Goal: Task Accomplishment & Management: Complete application form

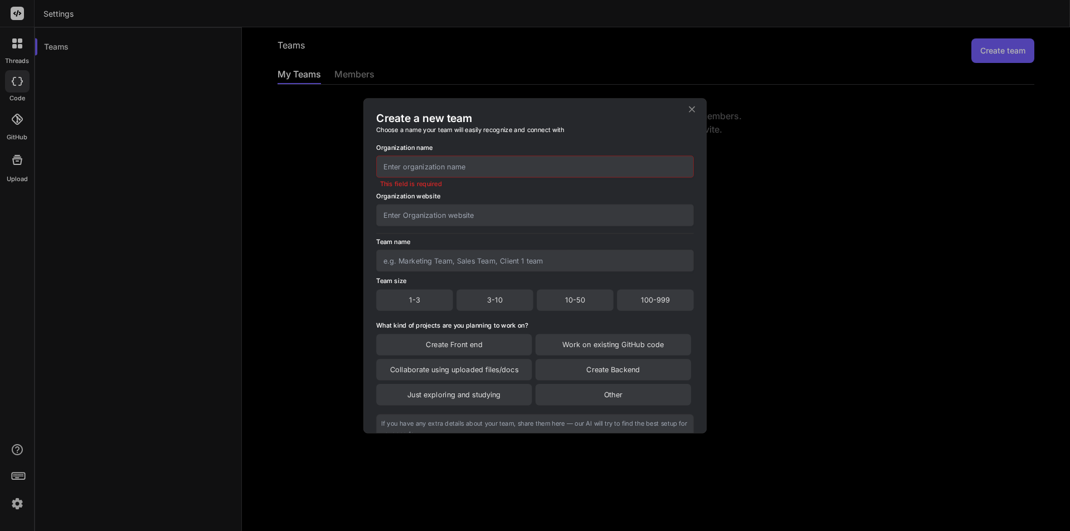
click at [442, 172] on input "text" at bounding box center [535, 166] width 318 height 22
type input "ATM"
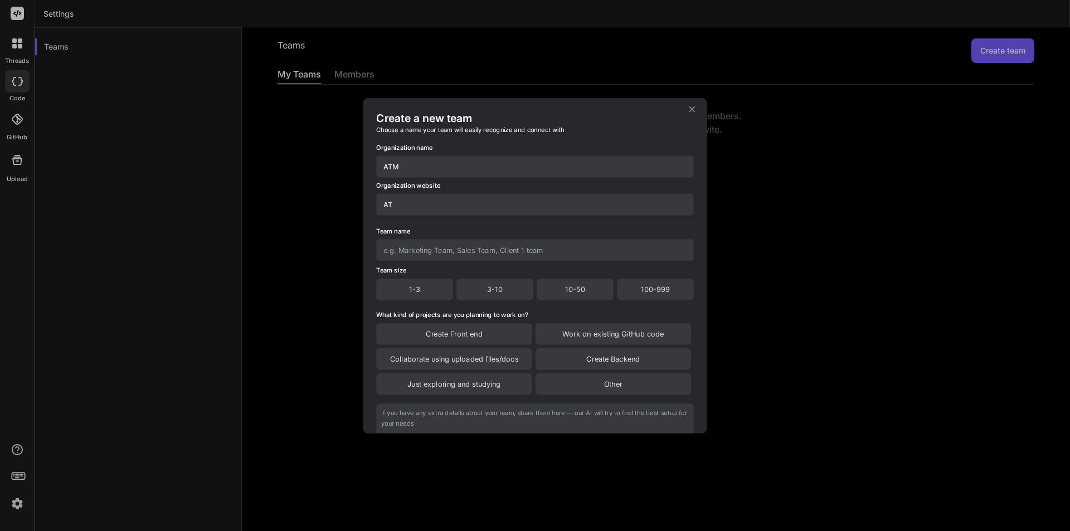
type input "A"
type input "[DOMAIN_NAME]"
click at [439, 245] on input "text" at bounding box center [535, 250] width 318 height 22
type input "ATM"
click at [469, 285] on div "3-10" at bounding box center [494, 289] width 77 height 21
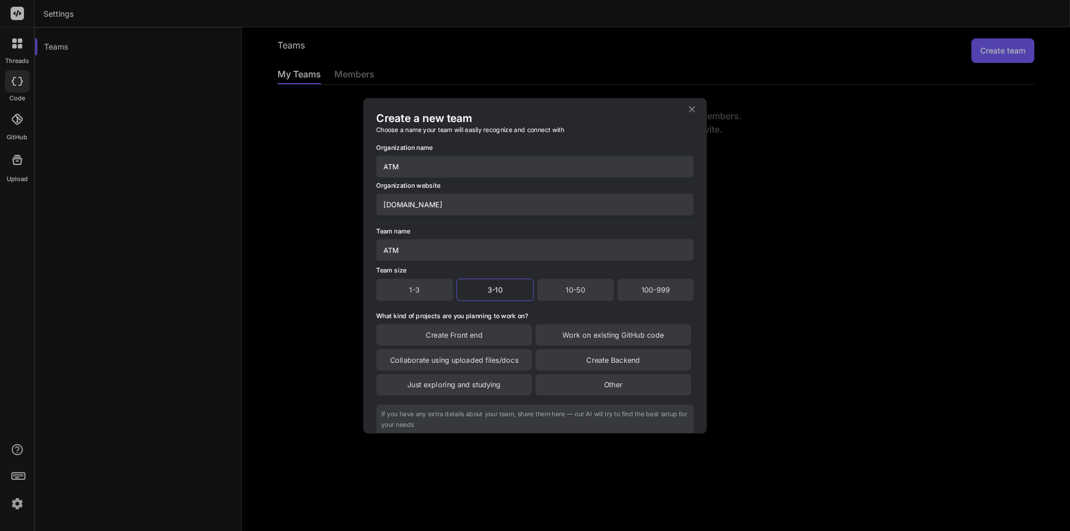
click at [479, 329] on div "Create Front end" at bounding box center [453, 334] width 155 height 21
click at [479, 362] on div "Collaborate using uploaded files/docs" at bounding box center [453, 360] width 155 height 21
click at [480, 376] on div "Just exploring and studying" at bounding box center [453, 385] width 155 height 21
click at [565, 334] on div "Work on existing GitHub code" at bounding box center [612, 335] width 155 height 22
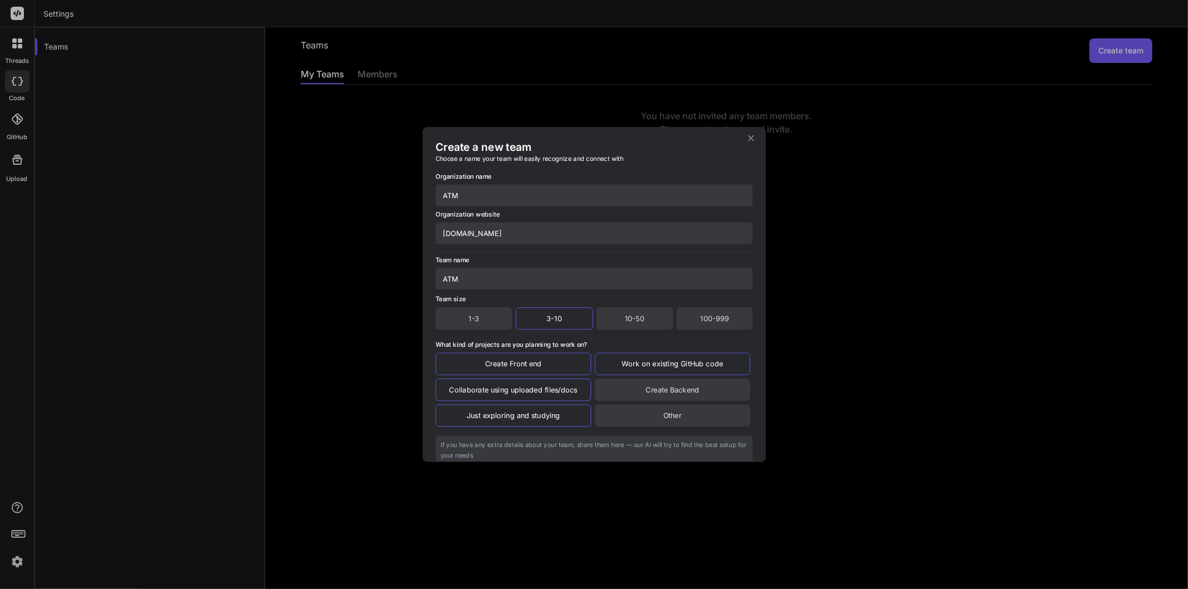
click at [595, 281] on input "ATM" at bounding box center [595, 279] width 318 height 22
click at [675, 454] on textarea at bounding box center [595, 465] width 318 height 58
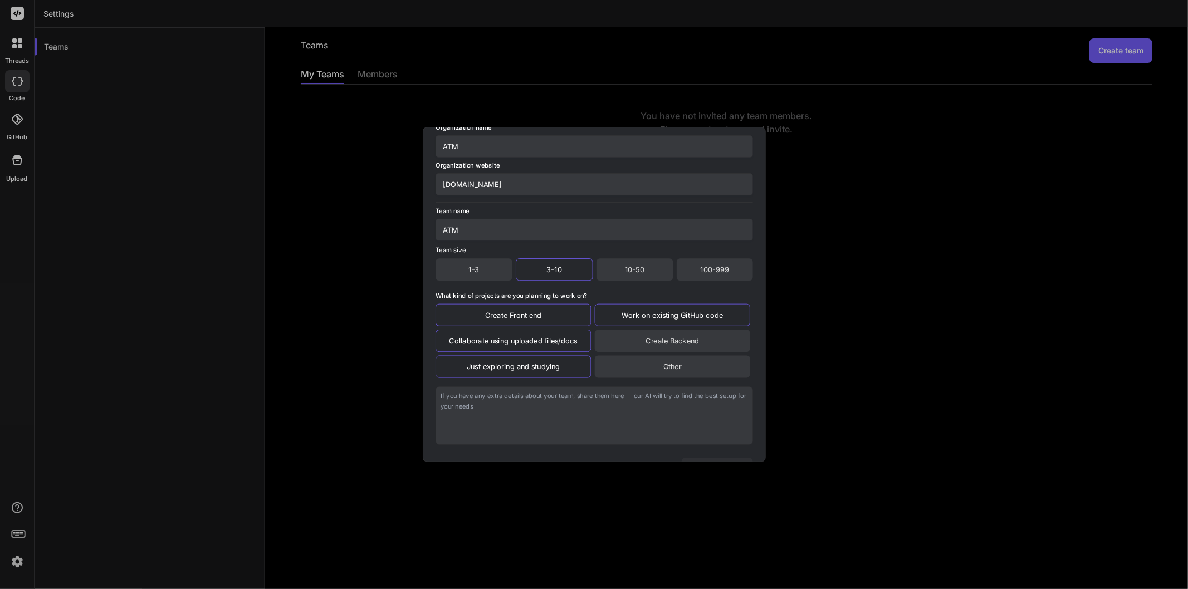
scroll to position [97, 0]
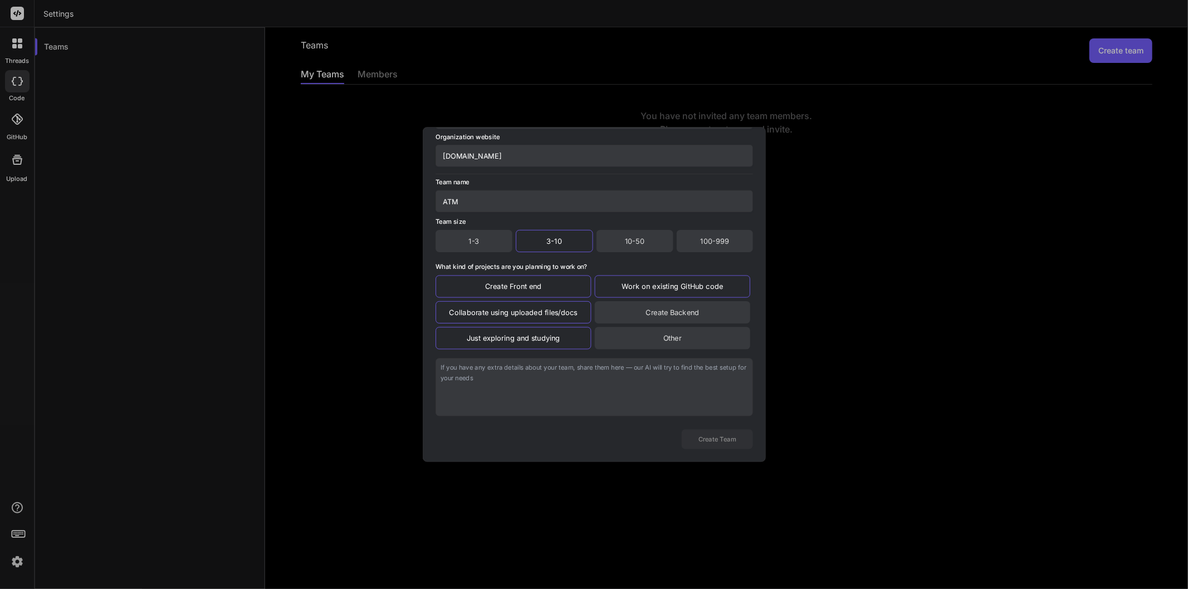
click at [698, 311] on div "Create Backend" at bounding box center [671, 312] width 155 height 22
click at [708, 441] on button "Create Team" at bounding box center [716, 439] width 71 height 19
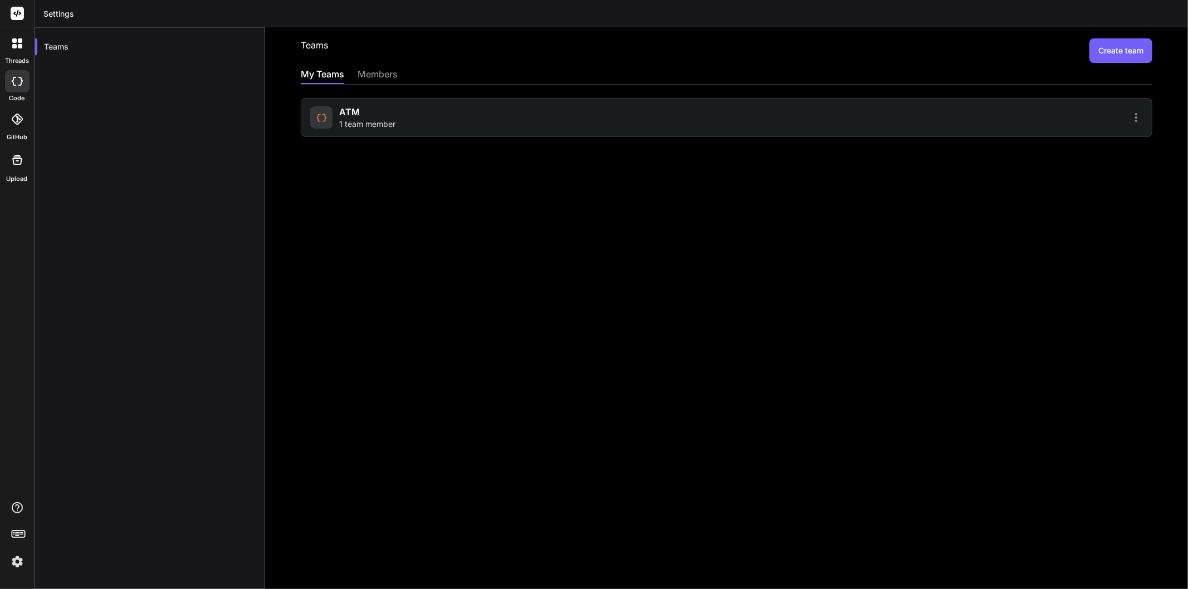
click at [1012, 116] on div at bounding box center [936, 117] width 413 height 13
click at [1069, 115] on icon at bounding box center [1136, 117] width 13 height 13
click at [1060, 148] on span "Members" at bounding box center [1063, 146] width 35 height 11
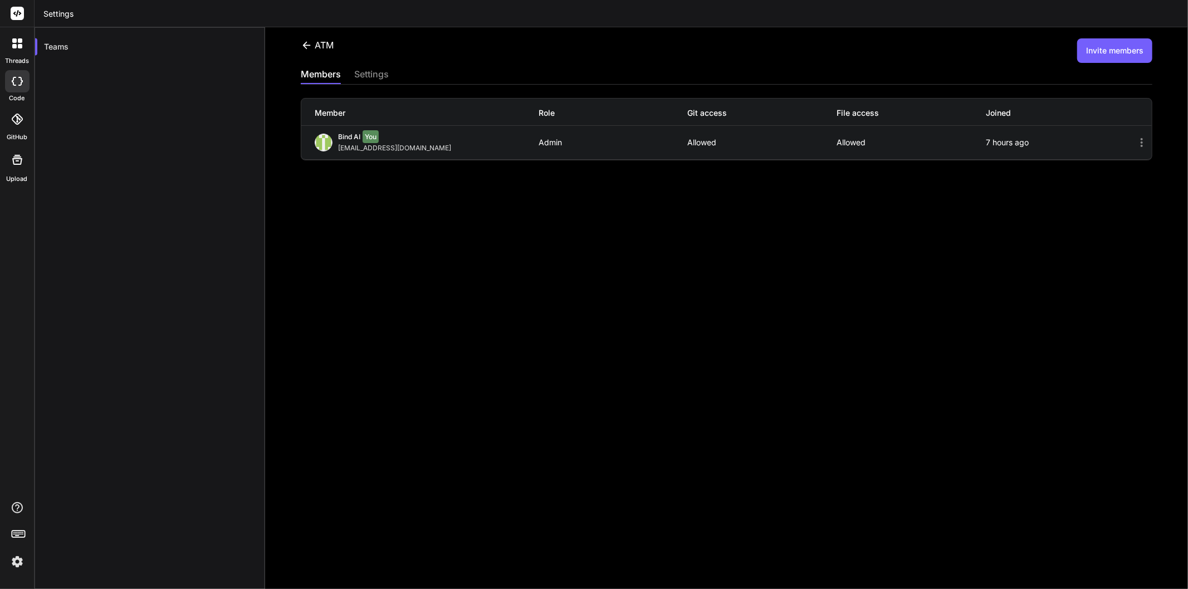
click at [1069, 46] on button "Invite members" at bounding box center [1114, 50] width 75 height 25
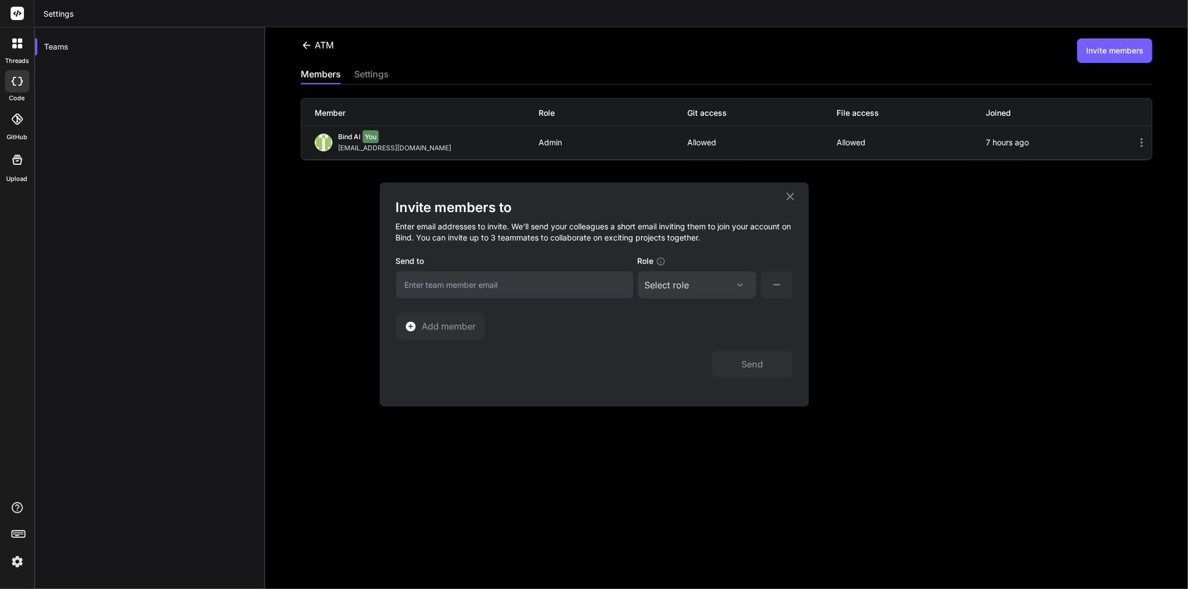
click at [479, 282] on input "email" at bounding box center [514, 284] width 237 height 27
type input "[EMAIL_ADDRESS][DOMAIN_NAME]"
click at [728, 281] on div "Select role" at bounding box center [697, 285] width 104 height 13
click at [701, 359] on div "Collaborator" at bounding box center [682, 358] width 45 height 11
click at [478, 330] on button "Add member" at bounding box center [440, 326] width 89 height 27
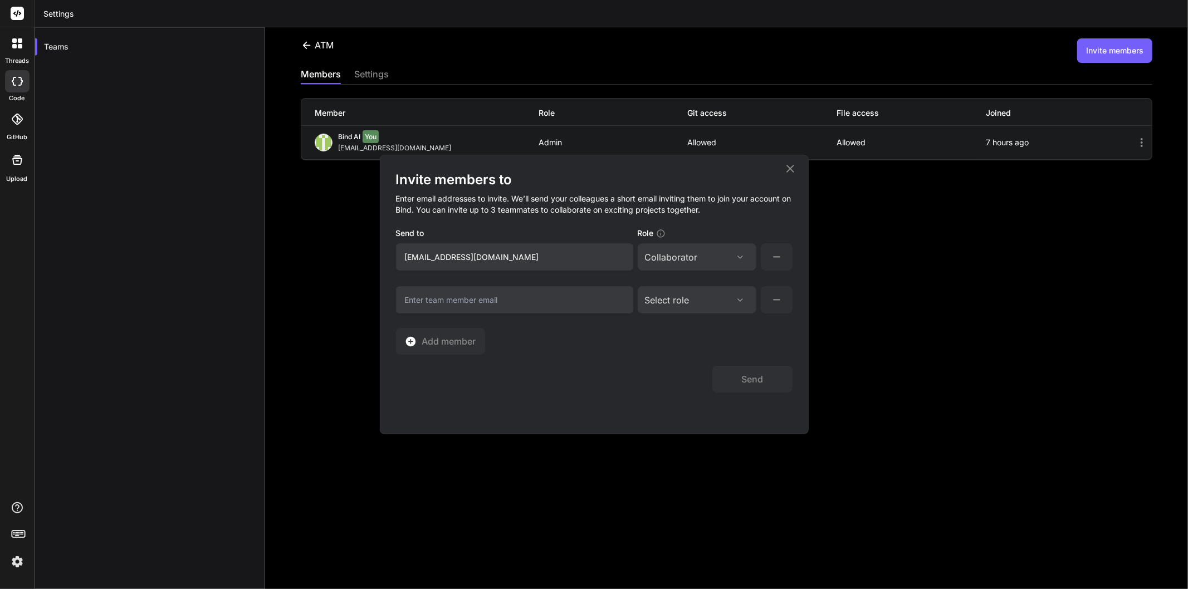
click at [459, 299] on input "email" at bounding box center [514, 299] width 237 height 27
click at [466, 296] on input "email" at bounding box center [514, 299] width 237 height 27
paste input "[EMAIL_ADDRESS][DOMAIN_NAME]"
type input "[EMAIL_ADDRESS][DOMAIN_NAME]"
click at [738, 290] on div "Select role Assign Role Admin Collaborator Member" at bounding box center [697, 299] width 119 height 27
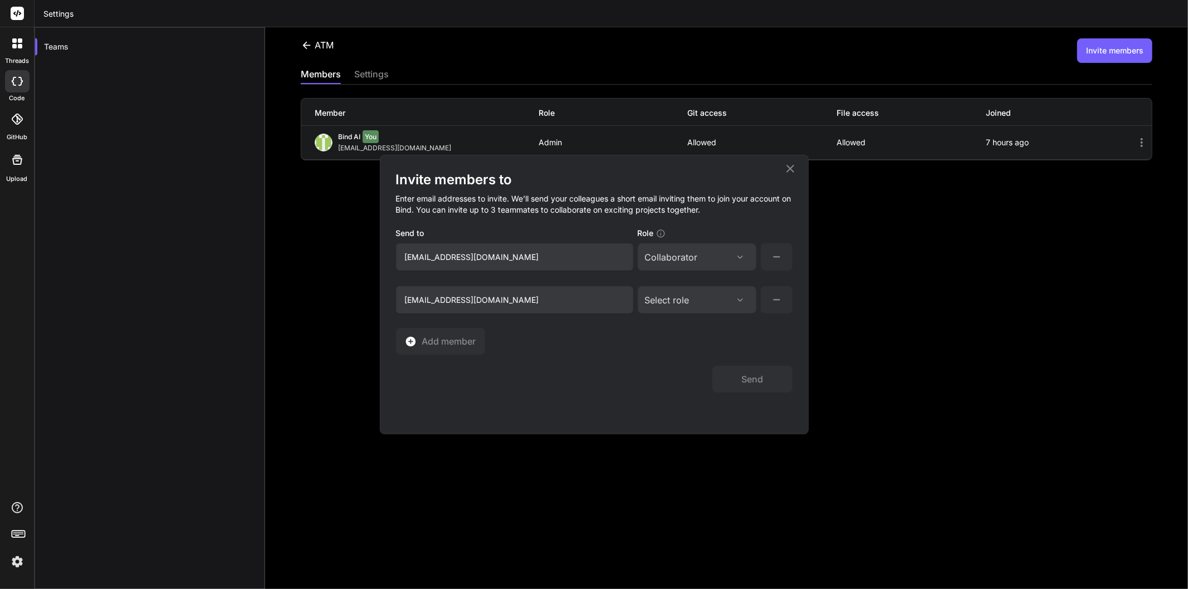
click at [731, 296] on div at bounding box center [740, 300] width 18 height 9
click at [693, 365] on div "Collaborator" at bounding box center [697, 374] width 116 height 20
click at [469, 343] on span "Add member" at bounding box center [449, 341] width 54 height 13
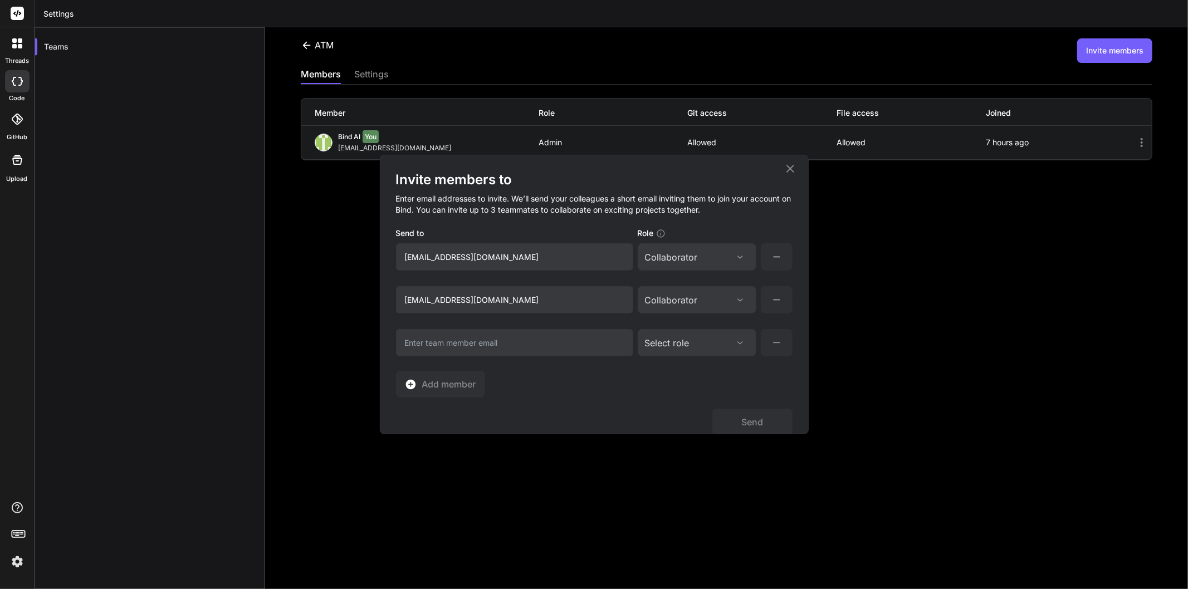
click at [440, 344] on input "email" at bounding box center [514, 342] width 237 height 27
paste input "[EMAIL_ADDRESS][DOMAIN_NAME]"
type input "[EMAIL_ADDRESS][DOMAIN_NAME]"
click at [466, 385] on span "Add member" at bounding box center [449, 384] width 54 height 13
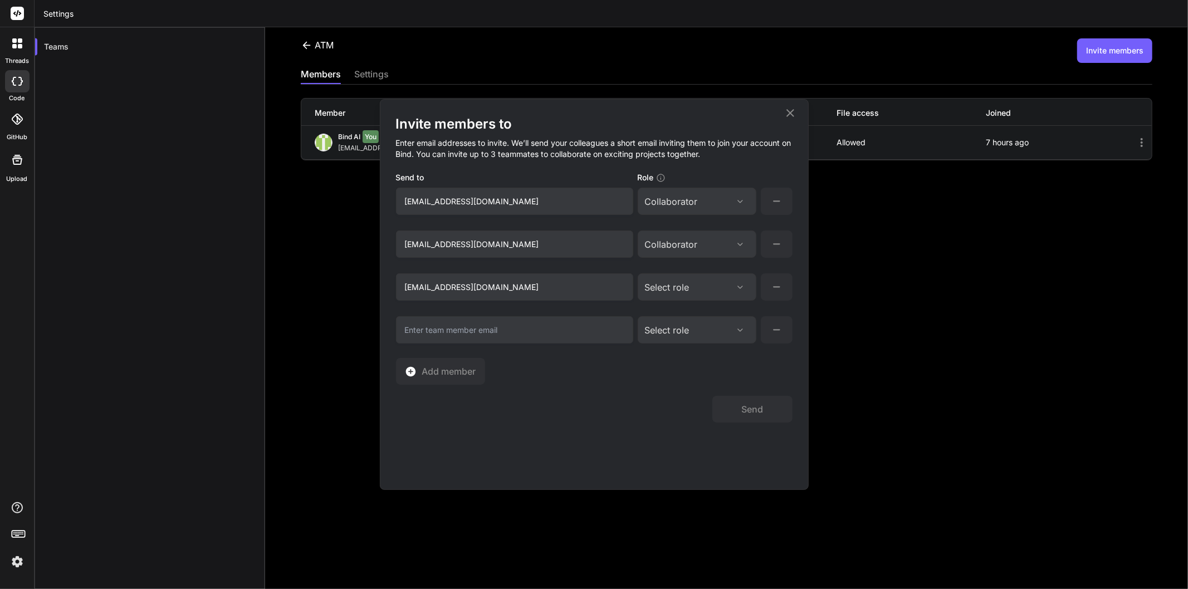
click at [739, 290] on icon at bounding box center [740, 287] width 9 height 9
click at [693, 355] on div "Collaborator" at bounding box center [682, 360] width 45 height 11
click at [723, 331] on div "Select role" at bounding box center [697, 330] width 104 height 13
click at [687, 398] on div "Collaborator" at bounding box center [682, 403] width 45 height 11
click at [471, 325] on input "email" at bounding box center [514, 329] width 237 height 27
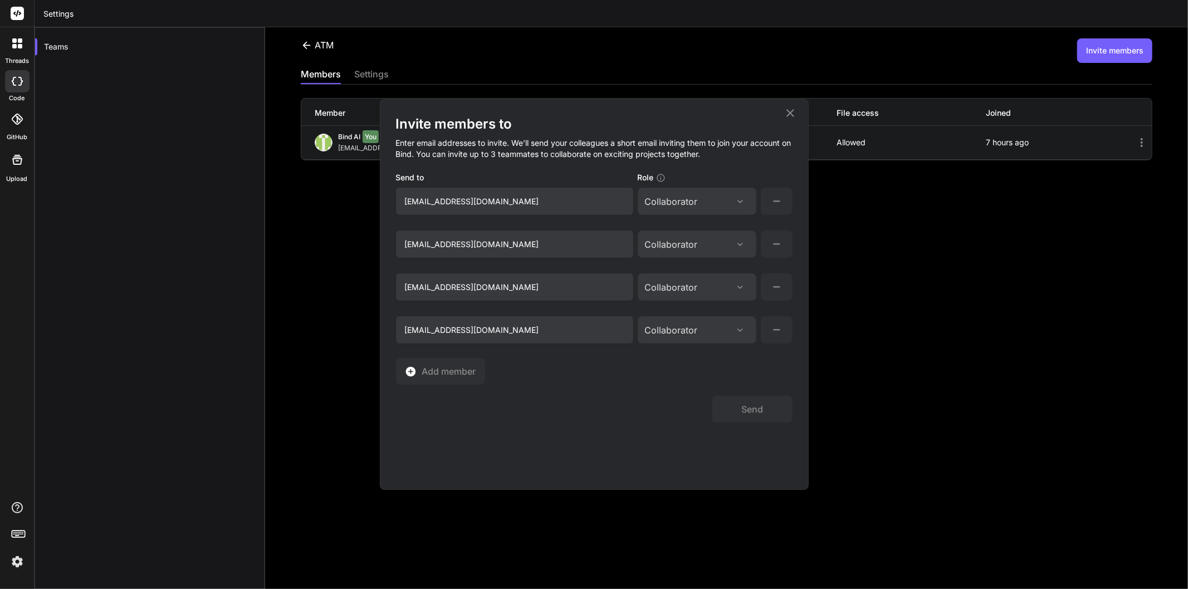
type input "[EMAIL_ADDRESS][DOMAIN_NAME]"
click at [631, 366] on div "Invite members to Enter email addresses to invite. We’ll send your colleagues a…" at bounding box center [594, 250] width 397 height 270
click at [743, 407] on button "Send" at bounding box center [753, 409] width 80 height 27
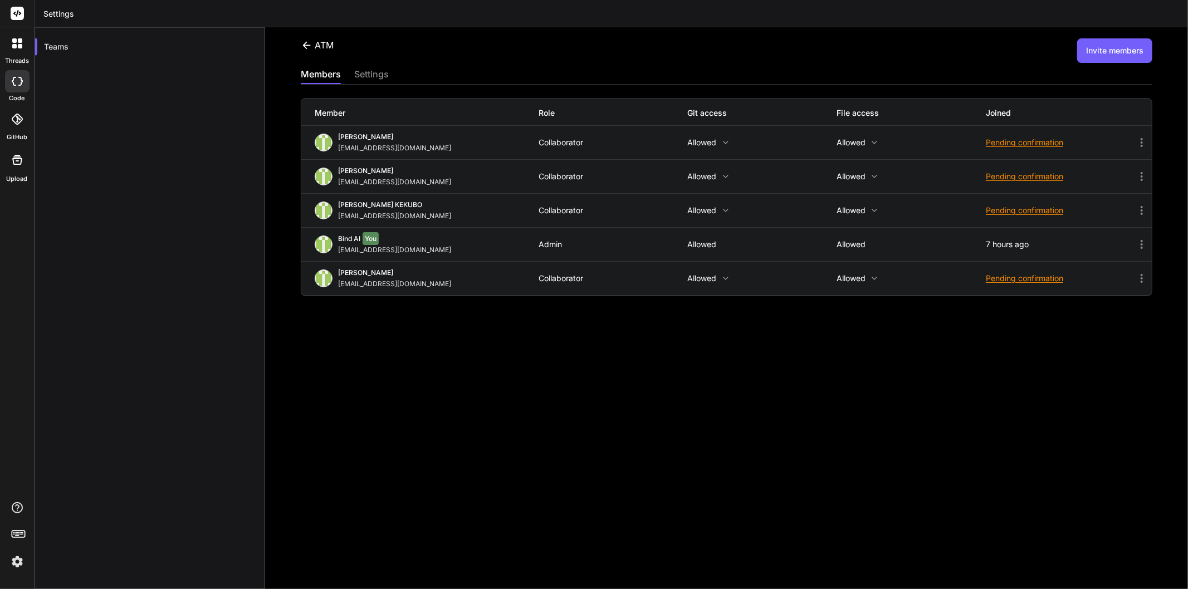
click at [577, 338] on div "ATM Invite members members settings Member Role Git access File access Joined […" at bounding box center [726, 308] width 923 height 562
